Goal: Task Accomplishment & Management: Manage account settings

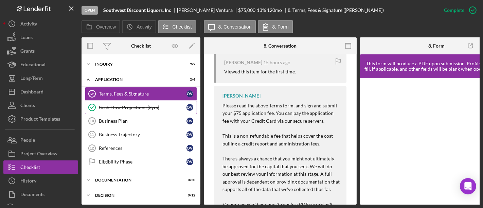
click at [135, 107] on div "Cash Flow Projections (3yrs)" at bounding box center [143, 107] width 88 height 5
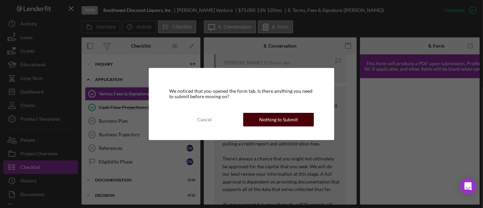
click at [291, 120] on div "Nothing to Submit" at bounding box center [278, 120] width 39 height 14
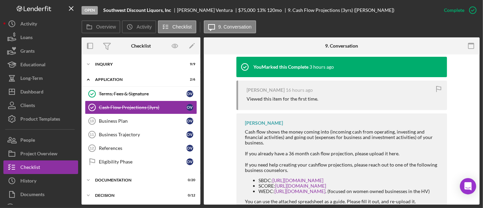
scroll to position [151, 0]
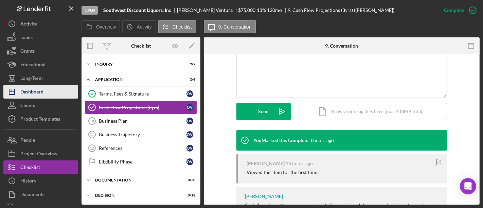
click at [50, 93] on button "Icon/Dashboard Dashboard" at bounding box center [40, 92] width 75 height 14
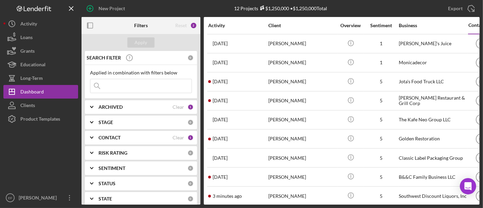
click at [122, 106] on b "ARCHIVED" at bounding box center [110, 106] width 24 height 5
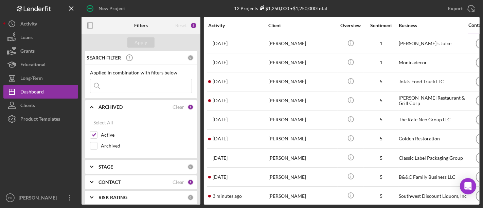
click at [113, 162] on div "STAGE 0" at bounding box center [145, 167] width 95 height 14
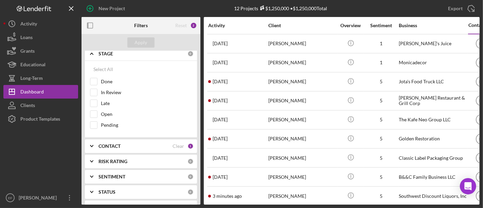
click at [112, 139] on div "CONTACT Clear 1" at bounding box center [145, 146] width 95 height 14
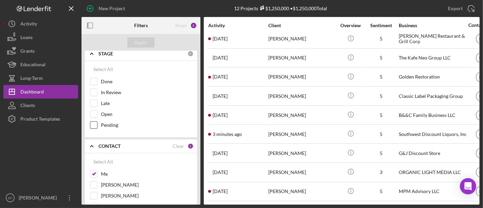
click at [91, 123] on input "Pending" at bounding box center [93, 125] width 7 height 7
checkbox input "true"
click at [93, 113] on input "Open" at bounding box center [93, 114] width 7 height 7
checkbox input "true"
click at [94, 90] on input "In Review" at bounding box center [93, 92] width 7 height 7
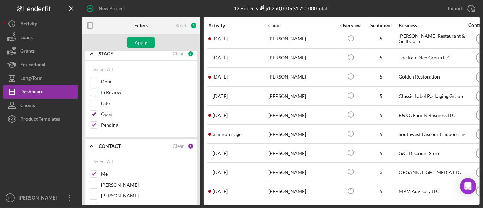
checkbox input "true"
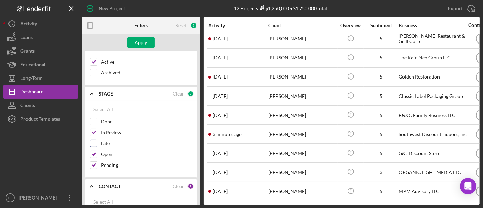
scroll to position [38, 0]
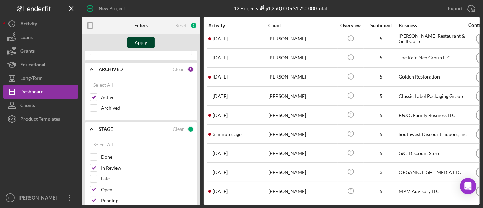
click at [141, 44] on div "Apply" at bounding box center [141, 42] width 13 height 10
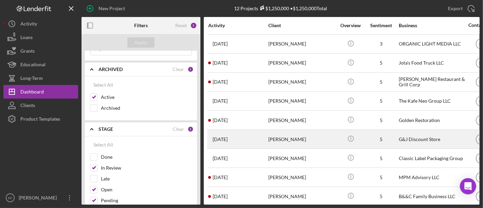
scroll to position [65, 0]
